Goal: Information Seeking & Learning: Learn about a topic

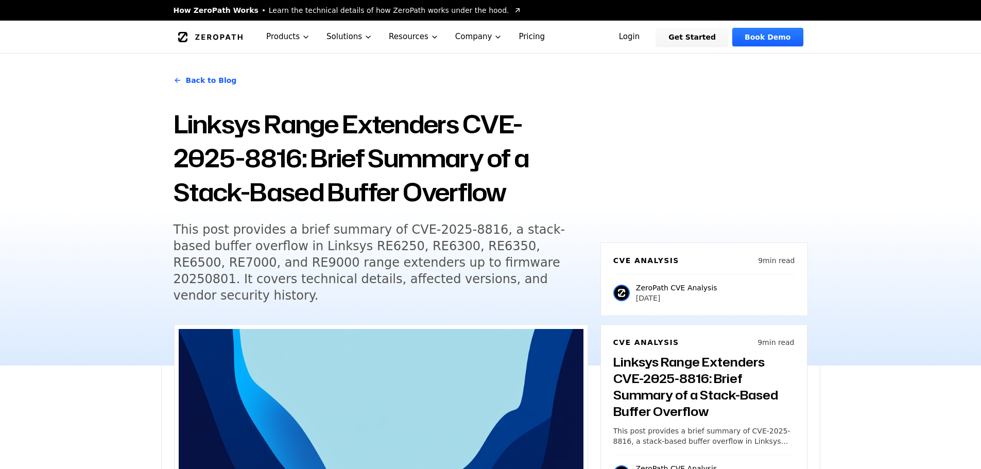
scroll to position [1442, 0]
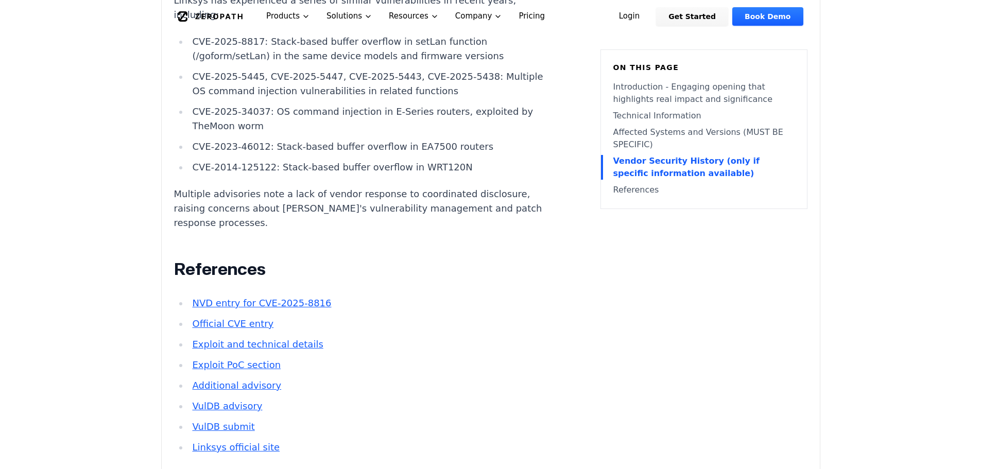
scroll to position [0, 0]
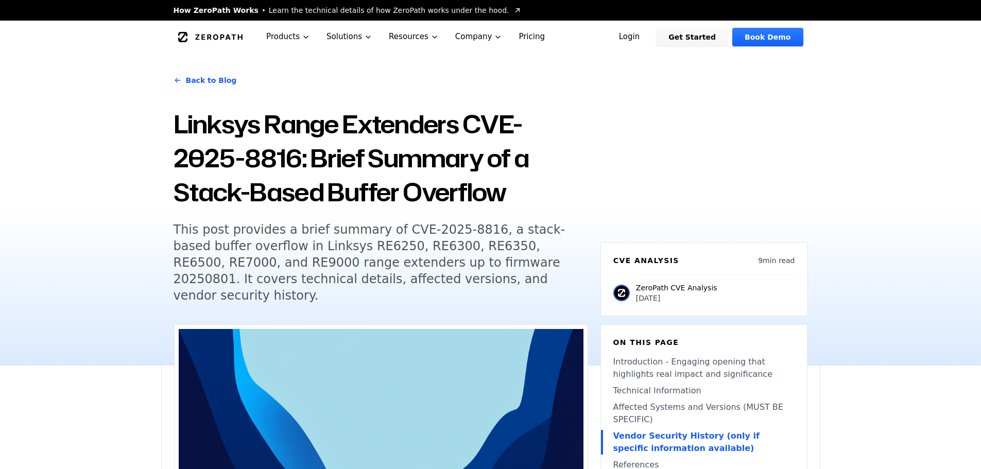
click at [209, 33] on icon "Global" at bounding box center [210, 37] width 65 height 10
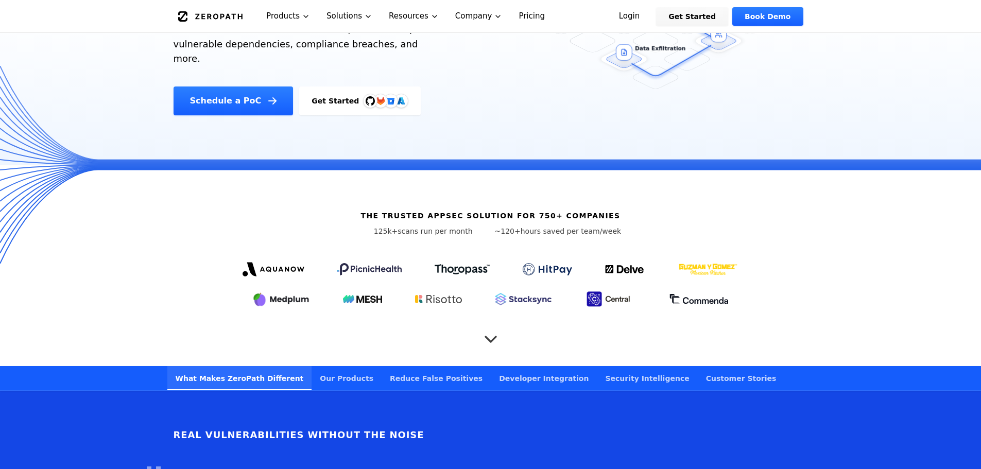
scroll to position [360, 0]
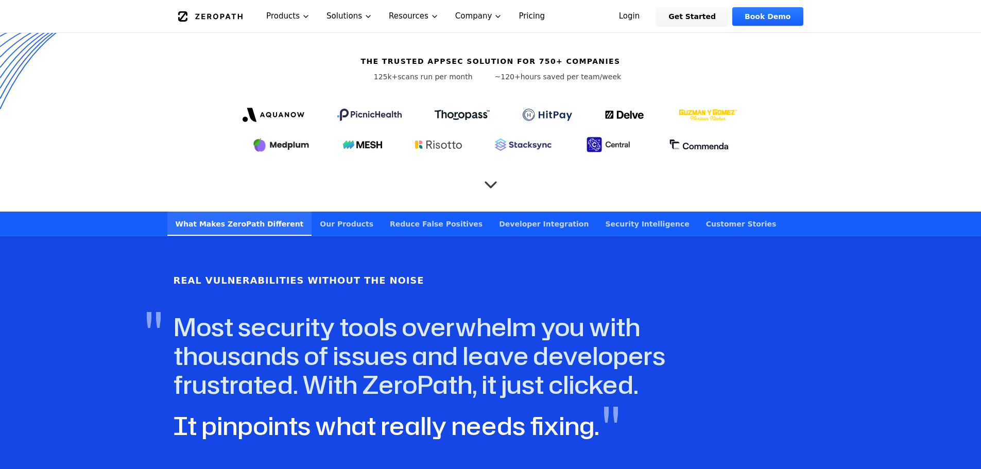
click at [597, 212] on link "Security Intelligence" at bounding box center [647, 224] width 100 height 24
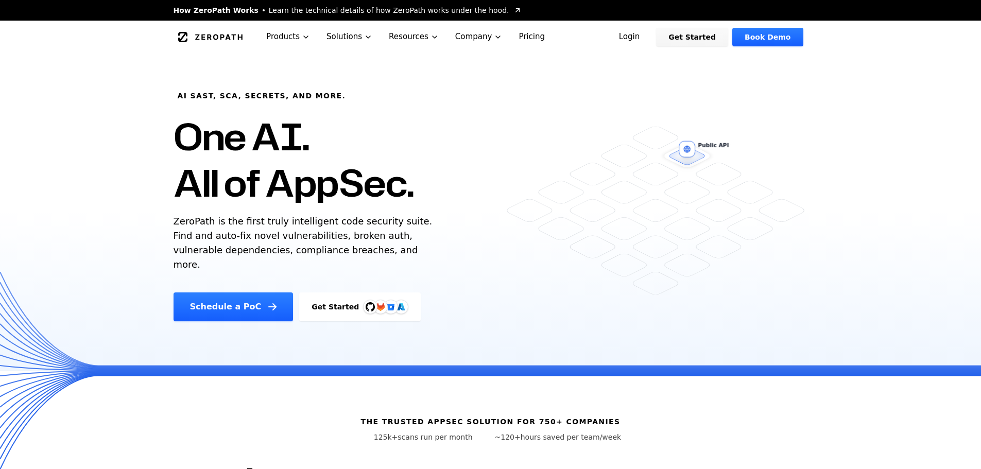
scroll to position [360, 0]
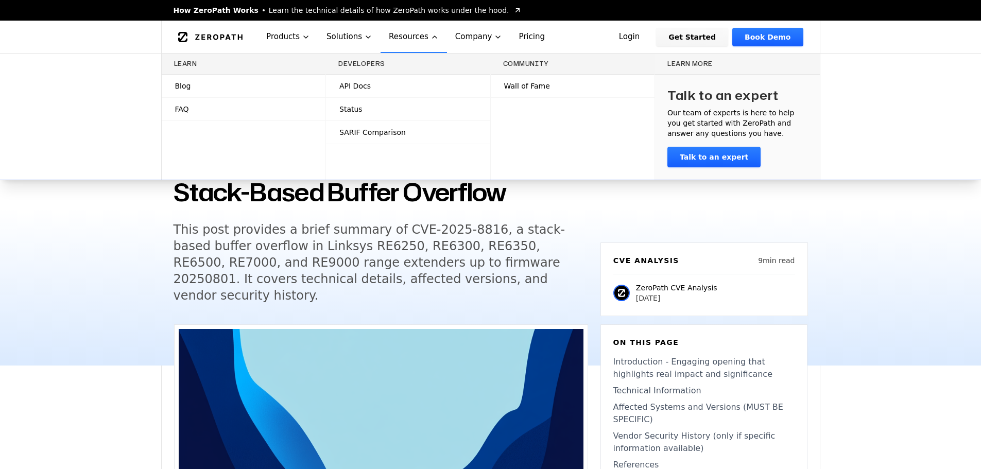
click at [188, 89] on span "Blog" at bounding box center [183, 86] width 16 height 10
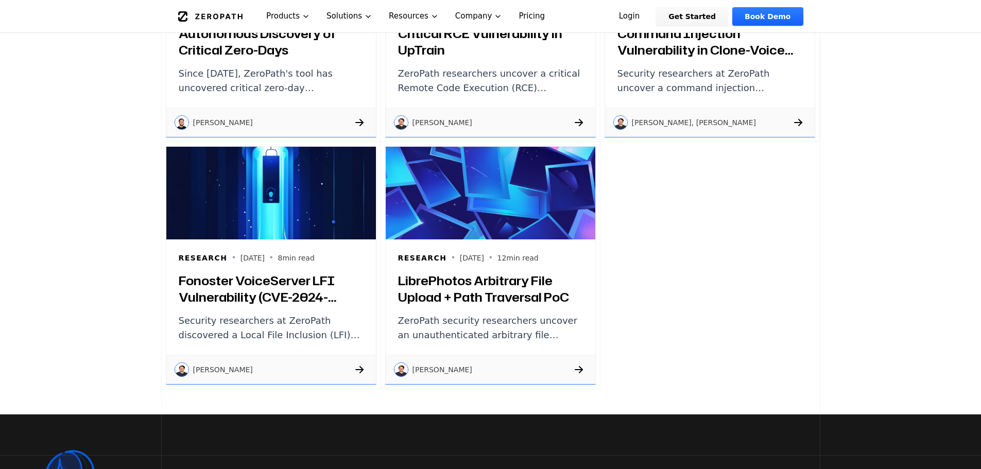
scroll to position [1390, 0]
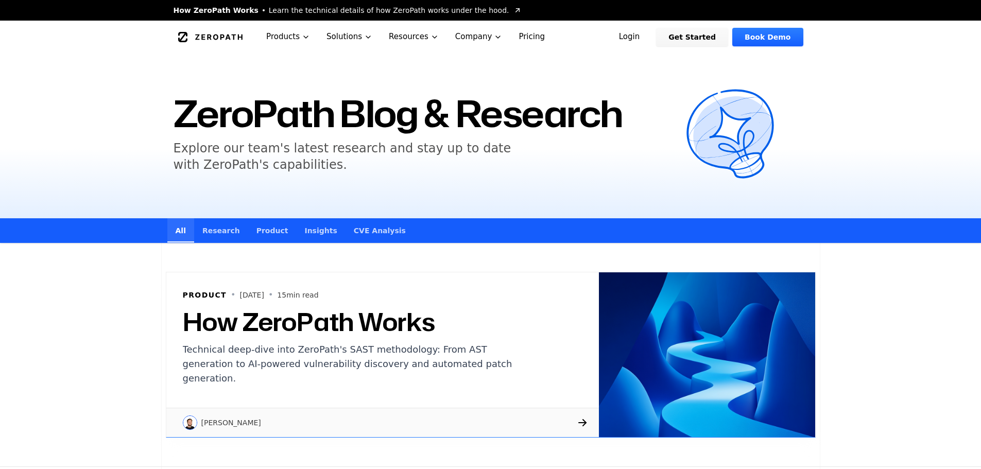
click at [350, 233] on link "CVE Analysis" at bounding box center [380, 230] width 68 height 24
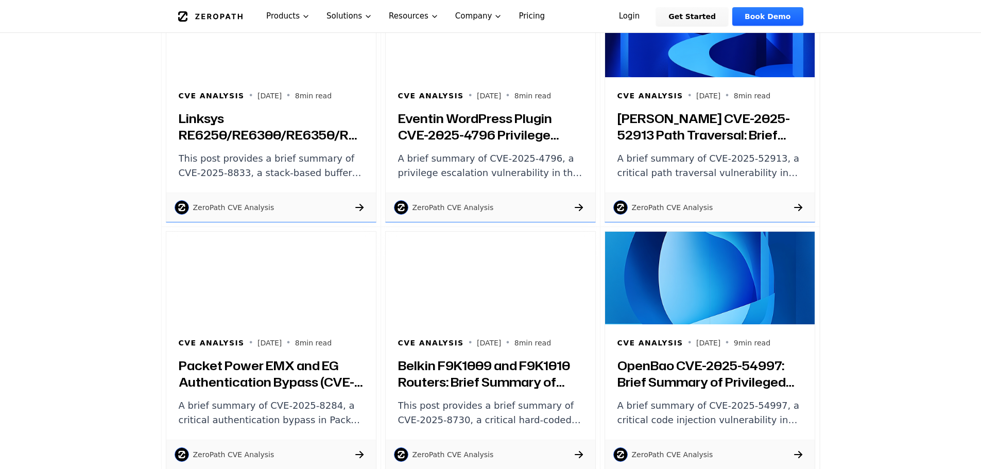
scroll to position [978, 0]
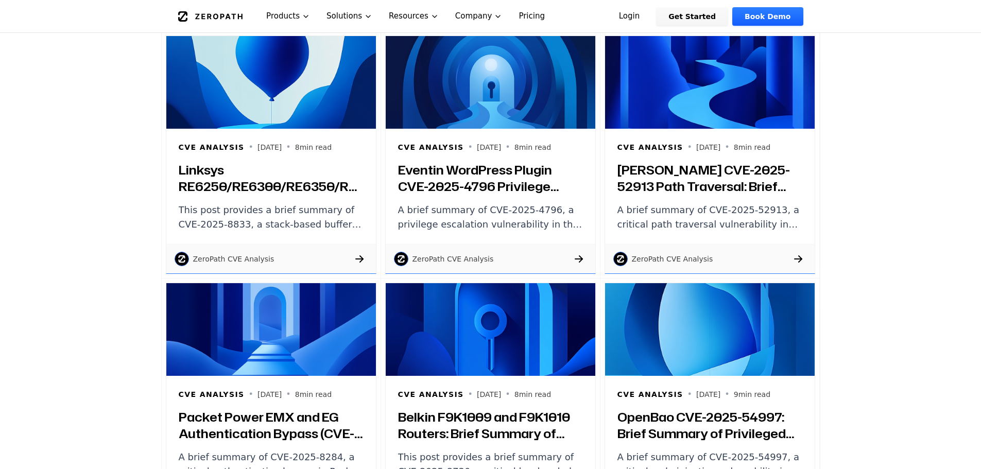
click at [457, 186] on h3 "Eventin WordPress Plugin CVE-2025-4796 Privilege Escalation: Brief Summary and …" at bounding box center [490, 178] width 185 height 33
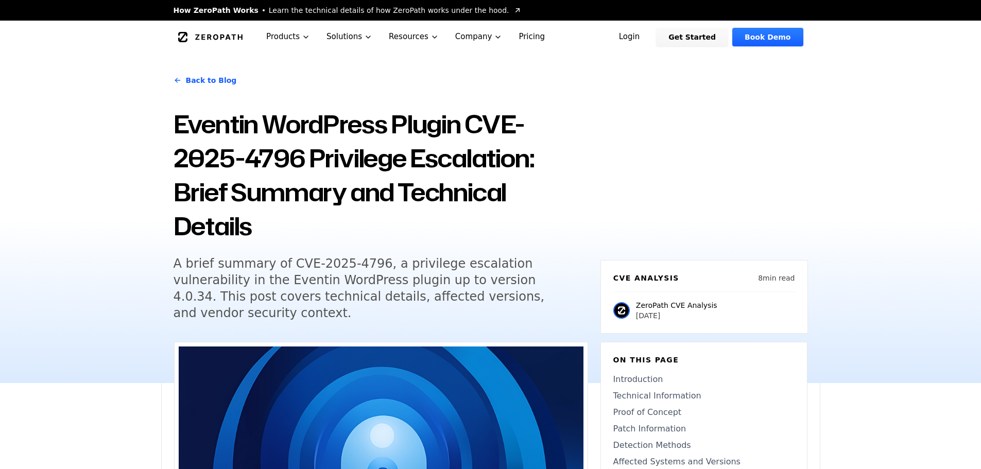
drag, startPoint x: 303, startPoint y: 150, endPoint x: 471, endPoint y: 123, distance: 170.2
click at [471, 123] on h1 "Eventin WordPress Plugin CVE-2025-4796 Privilege Escalation: Brief Summary and …" at bounding box center [381, 175] width 415 height 136
copy h1 "CVE-2025-4796"
click at [497, 165] on h1 "Eventin WordPress Plugin CVE-2025-4796 Privilege Escalation: Brief Summary and …" at bounding box center [381, 175] width 415 height 136
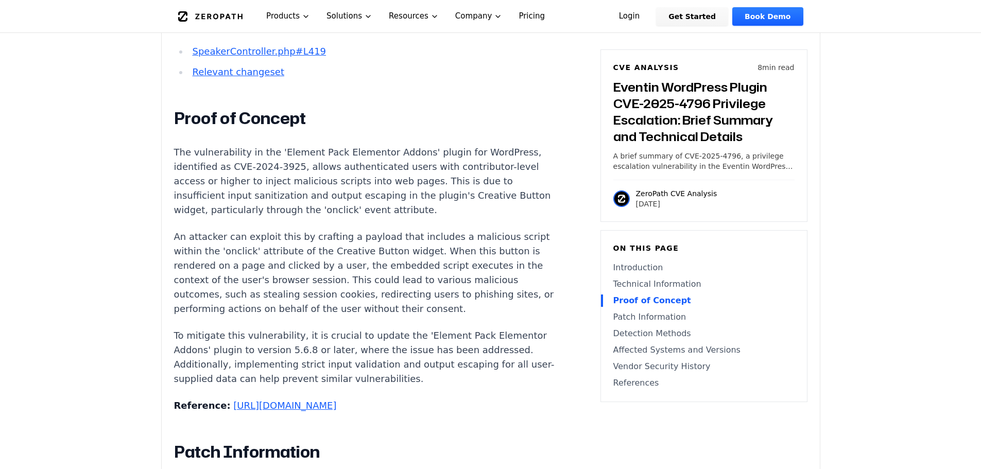
scroll to position [1236, 0]
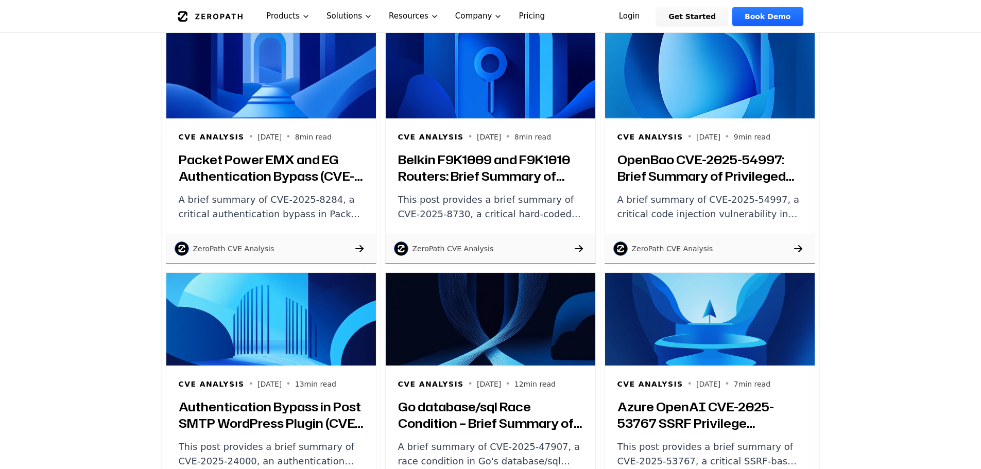
scroll to position [1339, 0]
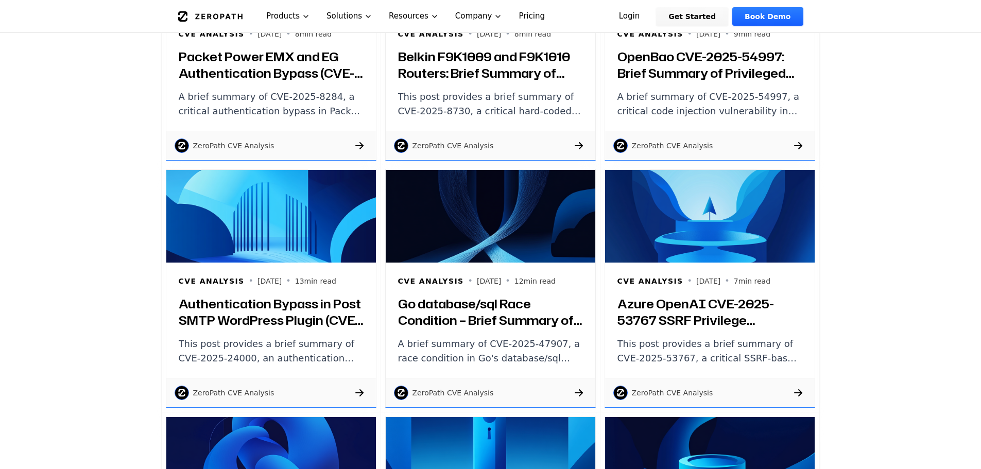
click at [233, 395] on p "ZeroPath CVE Analysis" at bounding box center [233, 393] width 81 height 10
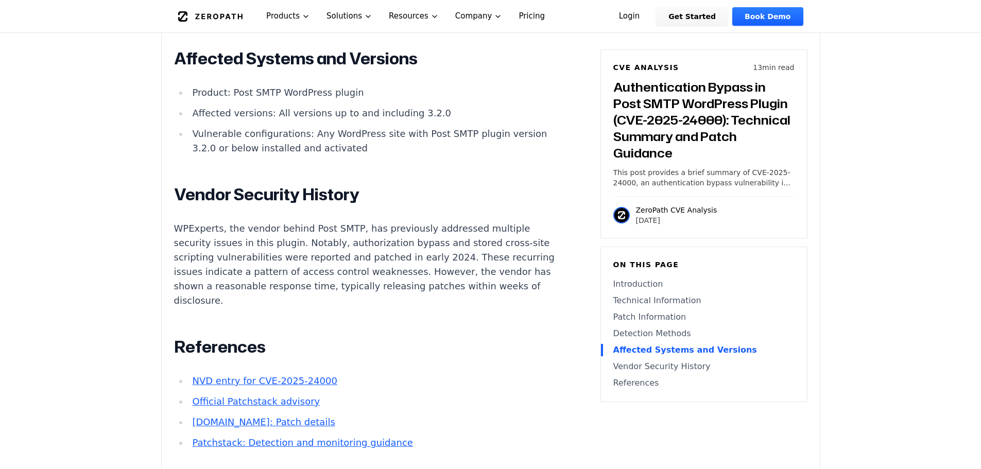
scroll to position [2369, 0]
